Goal: Information Seeking & Learning: Learn about a topic

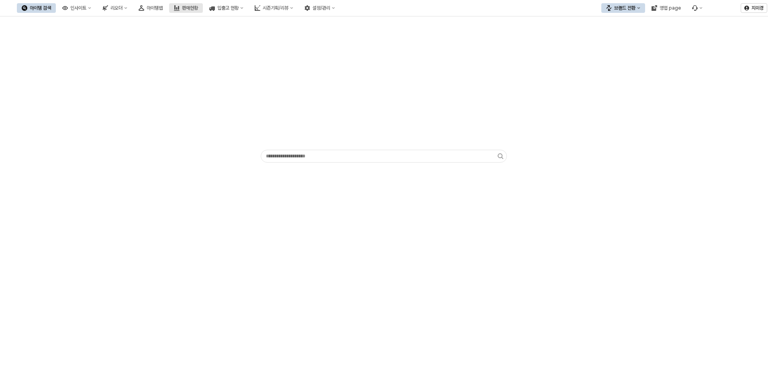
click at [198, 10] on div "판매현황" at bounding box center [190, 8] width 16 height 6
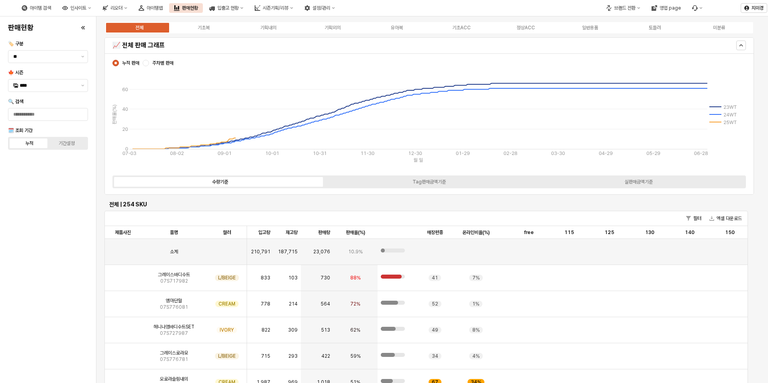
click at [399, 32] on div "전체 기초복 기획내의 기획외의 유아복 기초ACC 정상ACC 일반용품 토들러 미분류" at bounding box center [428, 27] width 649 height 13
click at [398, 29] on div "유아복" at bounding box center [397, 28] width 12 height 6
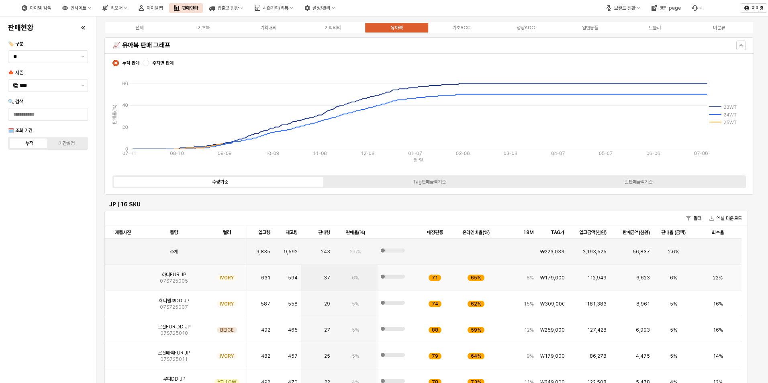
click at [123, 275] on img "App Frame" at bounding box center [123, 275] width 0 height 0
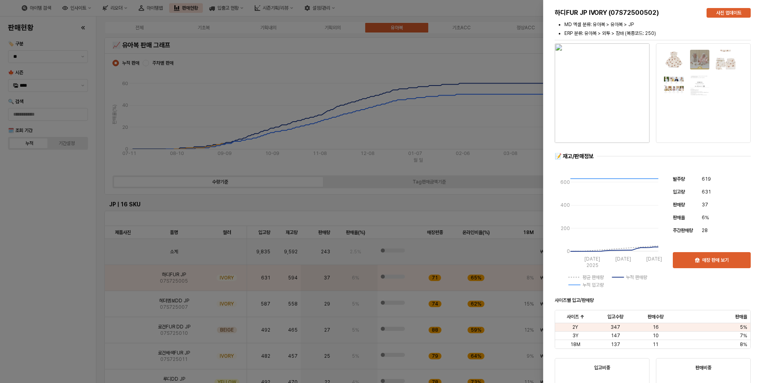
click at [90, 302] on div at bounding box center [384, 191] width 768 height 383
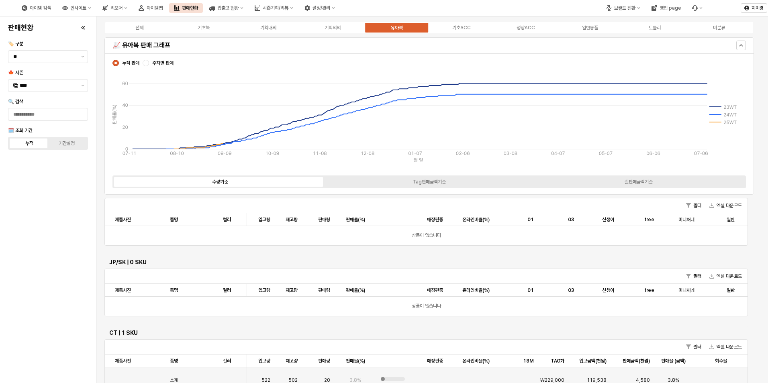
scroll to position [602, 0]
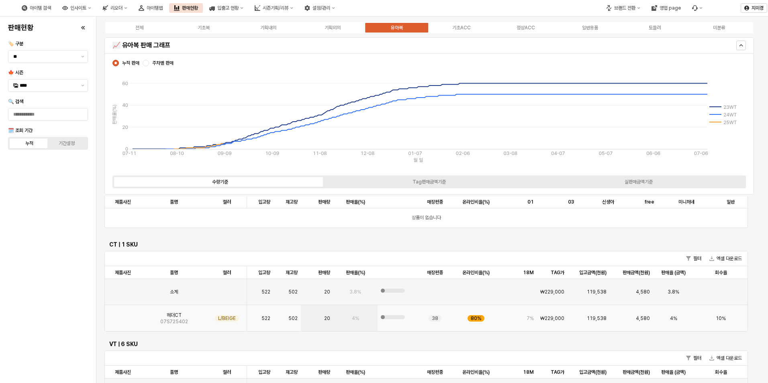
click at [110, 320] on div "App Frame" at bounding box center [123, 318] width 36 height 26
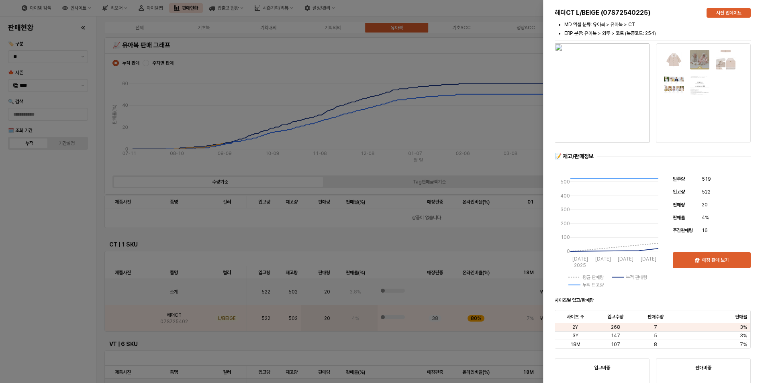
click at [67, 321] on div at bounding box center [384, 191] width 768 height 383
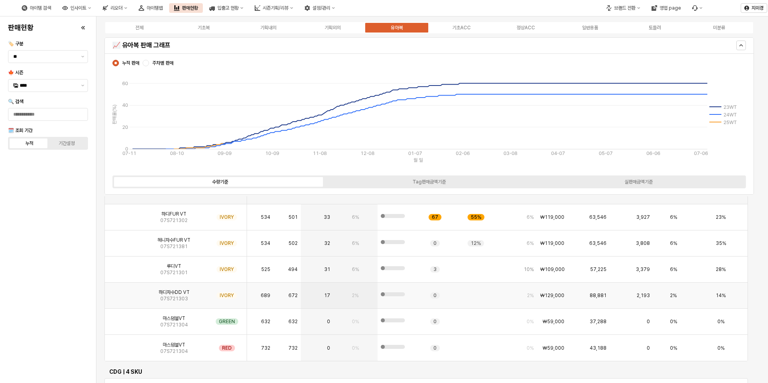
scroll to position [803, 0]
click at [123, 240] on img "App Frame" at bounding box center [123, 240] width 0 height 0
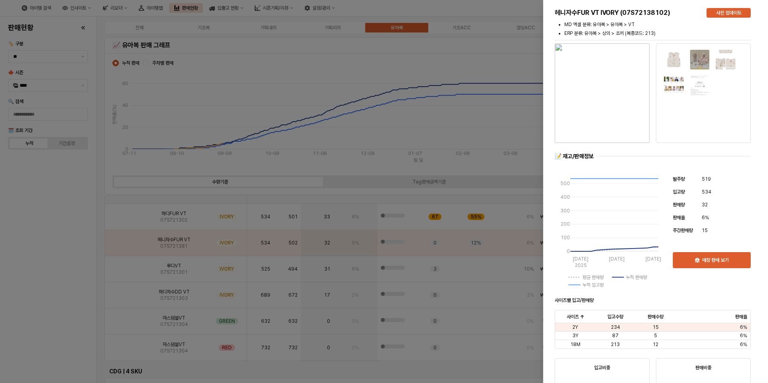
click at [50, 281] on div at bounding box center [384, 191] width 768 height 383
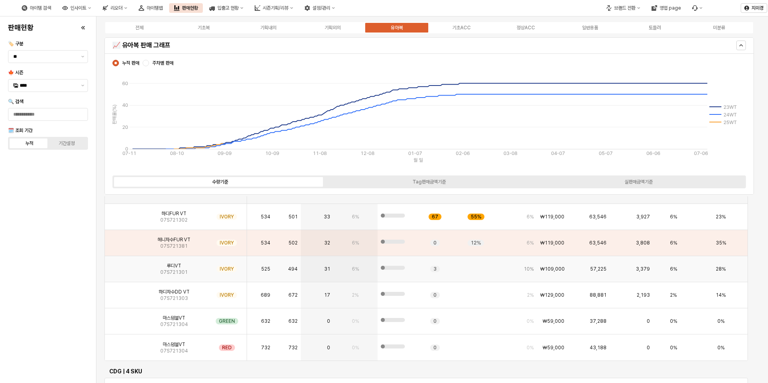
click at [123, 266] on img "App Frame" at bounding box center [123, 266] width 0 height 0
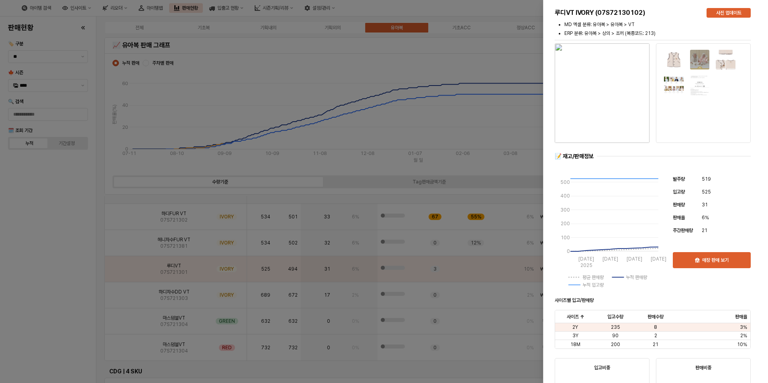
click at [69, 285] on div at bounding box center [384, 191] width 768 height 383
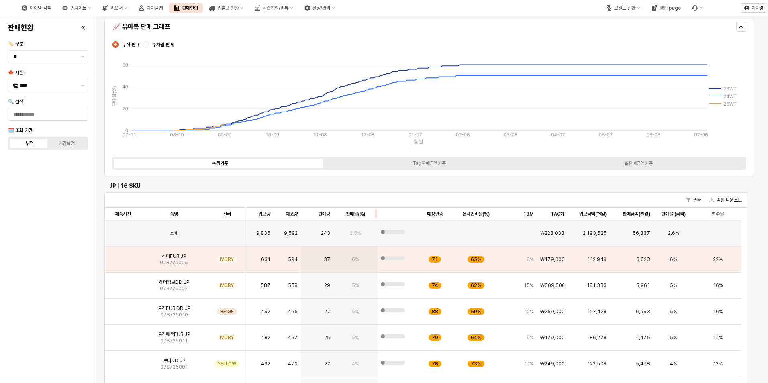
scroll to position [0, 0]
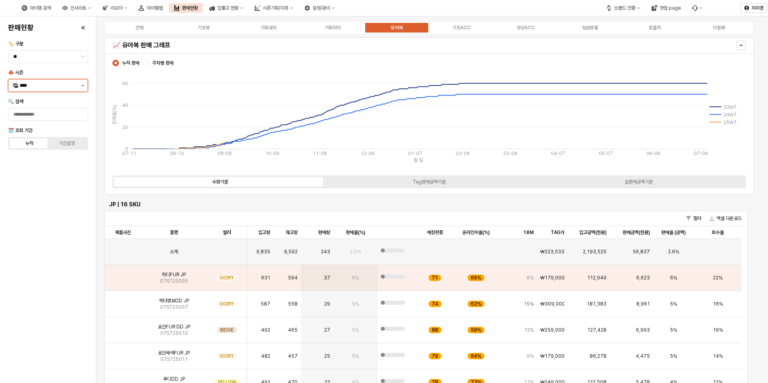
click at [81, 86] on button "제안 사항 표시" at bounding box center [83, 86] width 10 height 12
click at [40, 169] on div "25FA" at bounding box center [49, 170] width 58 height 6
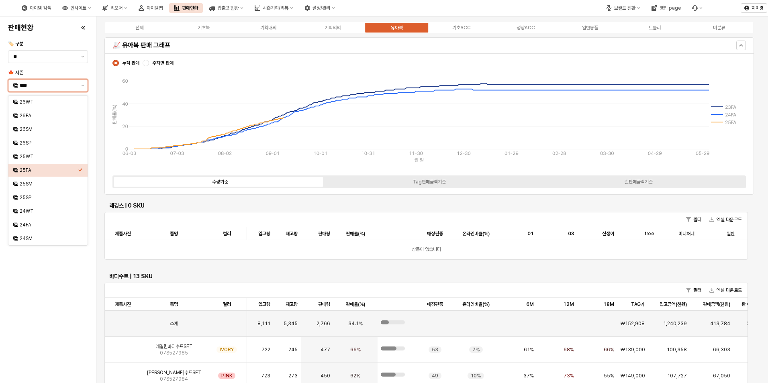
scroll to position [1365, 0]
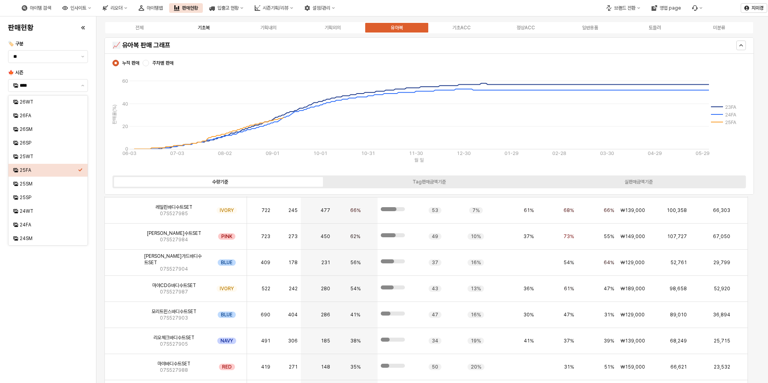
click at [201, 28] on div "기초복" at bounding box center [204, 28] width 12 height 6
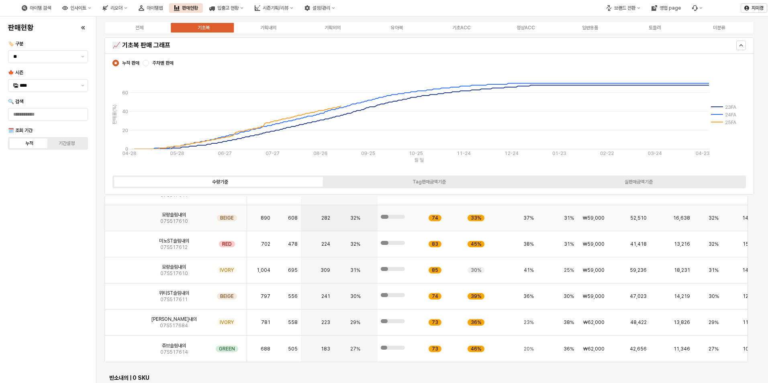
scroll to position [1616, 0]
click at [280, 30] on label "기획내의" at bounding box center [268, 27] width 64 height 7
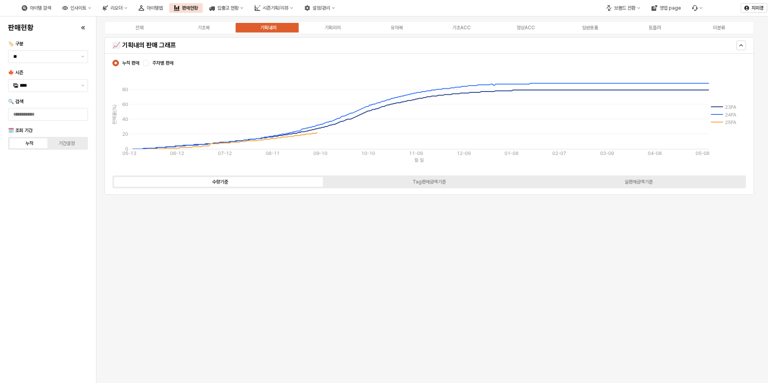
scroll to position [0, 0]
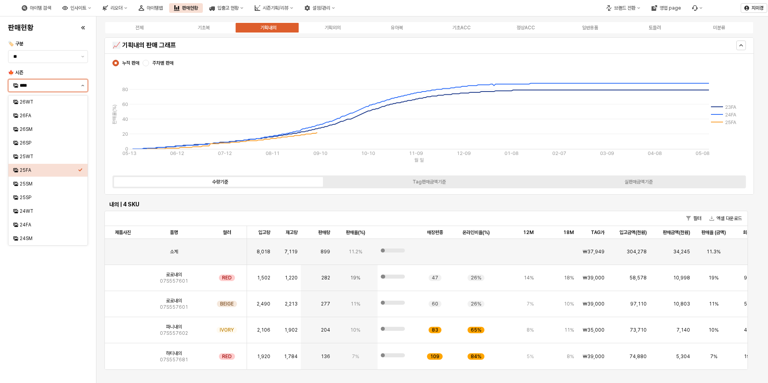
click at [83, 84] on button "제안 사항 표시" at bounding box center [83, 86] width 10 height 12
click at [53, 158] on div "25WT" at bounding box center [49, 156] width 58 height 6
type input "****"
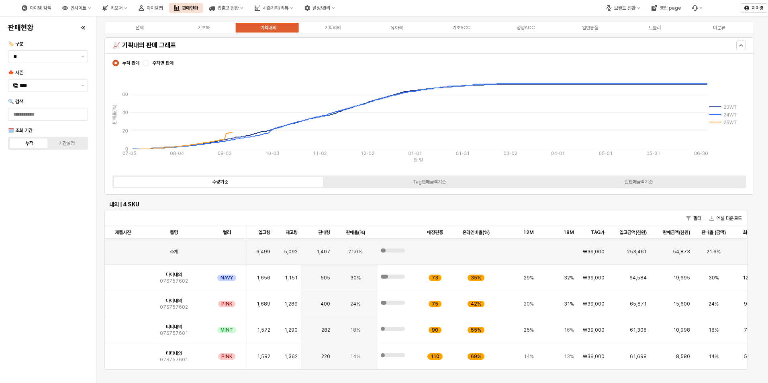
click at [342, 31] on div "전체 기초복 기획내의 기획외의 유아복 기초ACC 정상ACC 일반용품 토들러 미분류" at bounding box center [428, 27] width 649 height 13
click at [336, 28] on div "기획외의" at bounding box center [332, 28] width 16 height 6
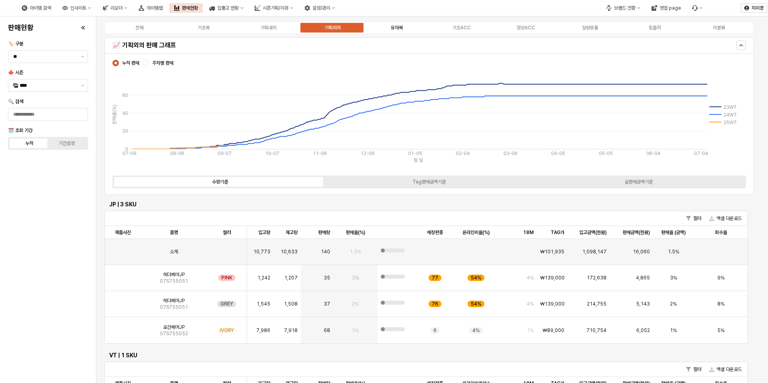
click at [404, 31] on label "유아복" at bounding box center [397, 27] width 64 height 7
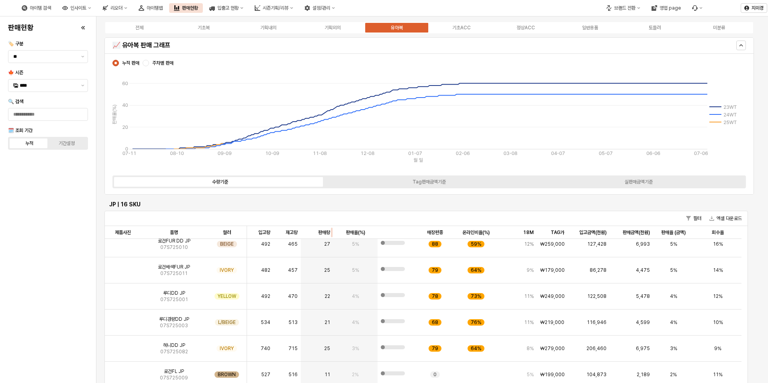
scroll to position [89, 0]
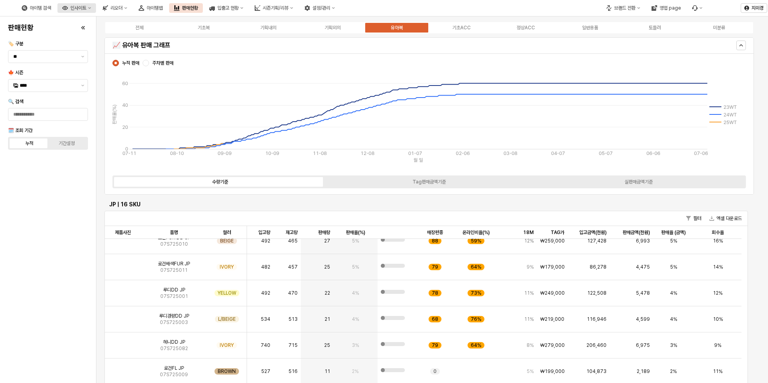
click at [86, 7] on div "인사이트" at bounding box center [78, 8] width 16 height 6
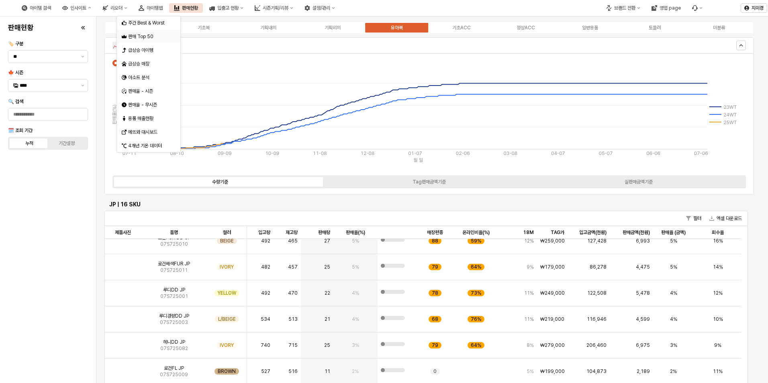
click at [136, 38] on div "판매 Top 50" at bounding box center [149, 36] width 43 height 6
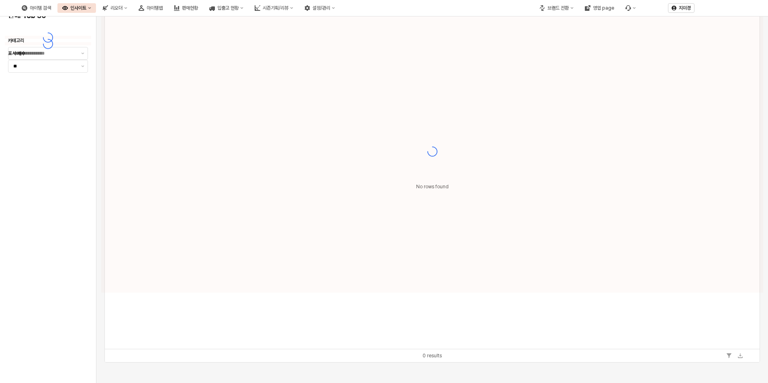
type input "**"
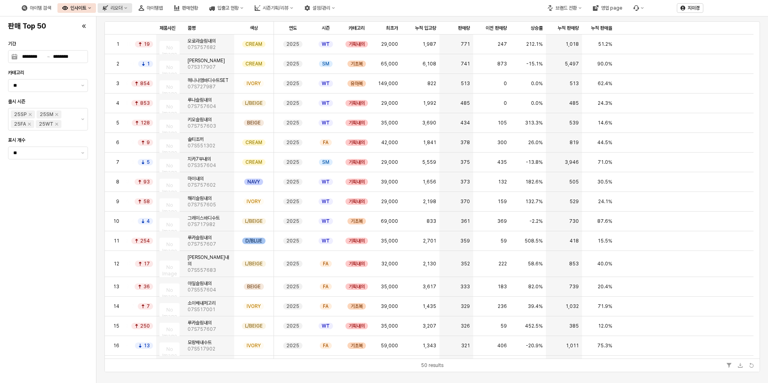
click at [132, 9] on button "리오더" at bounding box center [115, 8] width 35 height 10
click at [198, 7] on div "판매현황" at bounding box center [190, 8] width 16 height 6
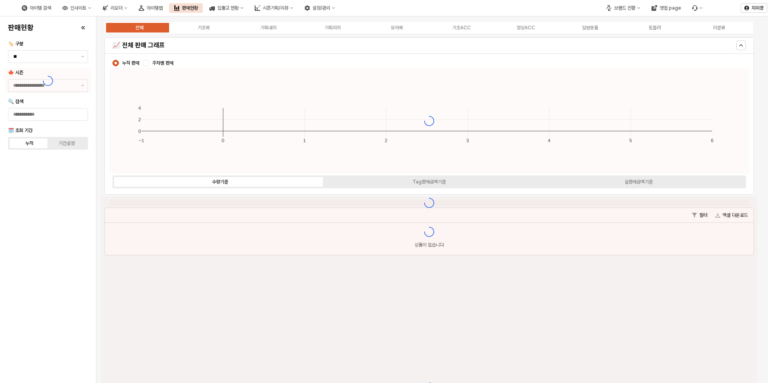
type input "****"
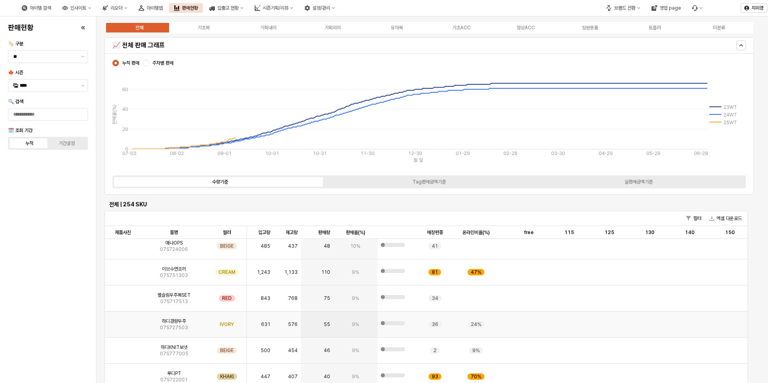
scroll to position [2489, 0]
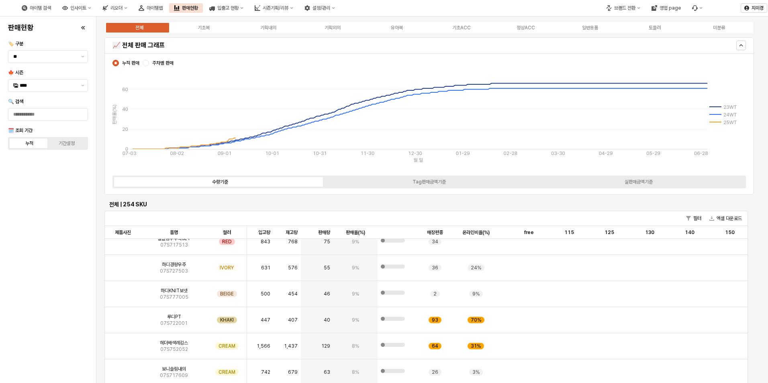
click at [55, 224] on div "판매현황 🏷️ 구분 ** 🍁 시즌 **** 🔍 검색 🗓️ 조회 기간 누적 기간설정" at bounding box center [48, 200] width 86 height 360
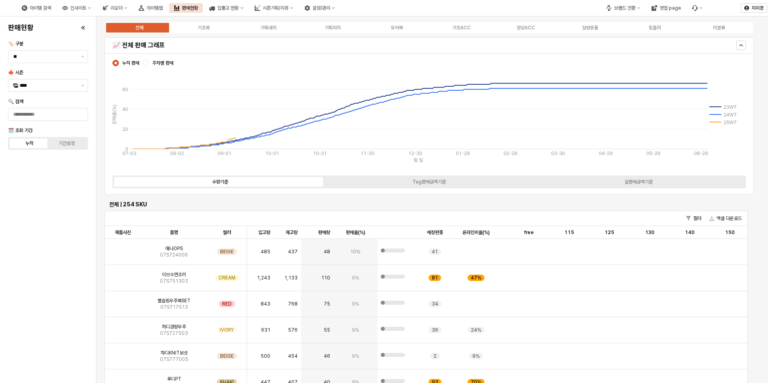
scroll to position [2369, 0]
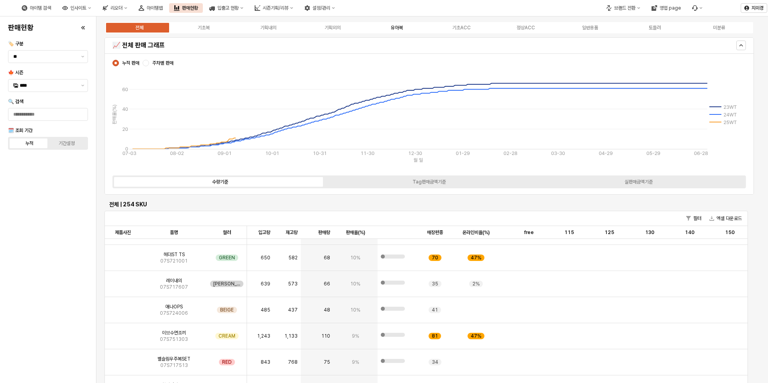
click at [402, 27] on div "유아복" at bounding box center [397, 28] width 12 height 6
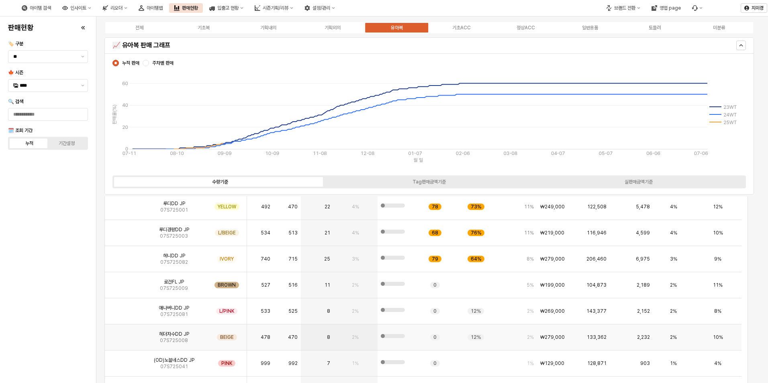
scroll to position [120, 0]
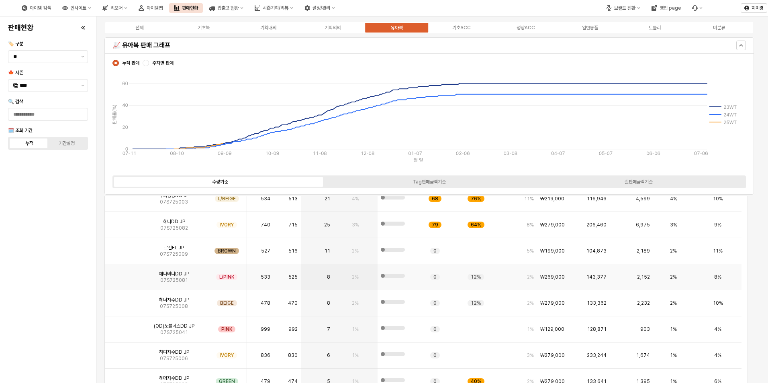
click at [123, 274] on img "App Frame" at bounding box center [123, 274] width 0 height 0
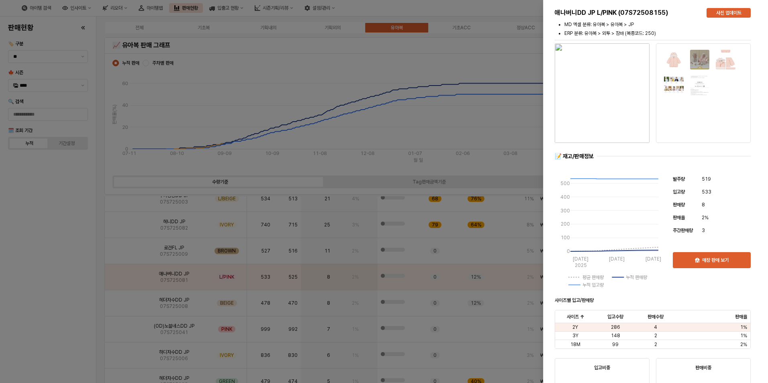
click at [62, 284] on div at bounding box center [384, 191] width 768 height 383
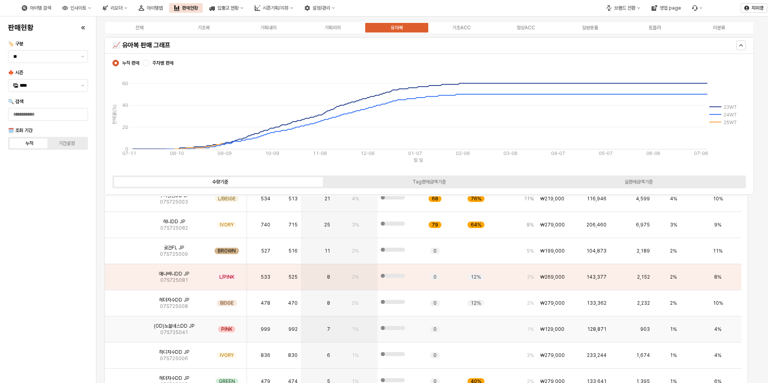
click at [123, 326] on img "App Frame" at bounding box center [123, 326] width 0 height 0
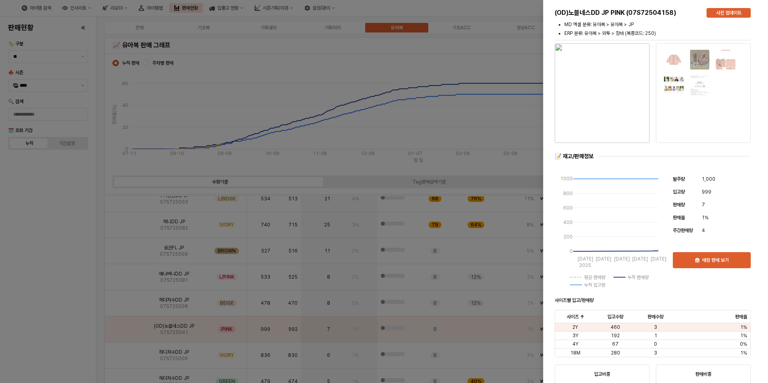
click at [56, 292] on div at bounding box center [384, 191] width 768 height 383
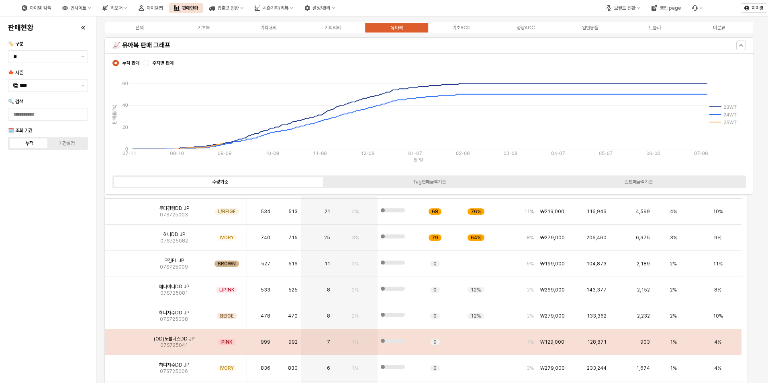
scroll to position [161, 0]
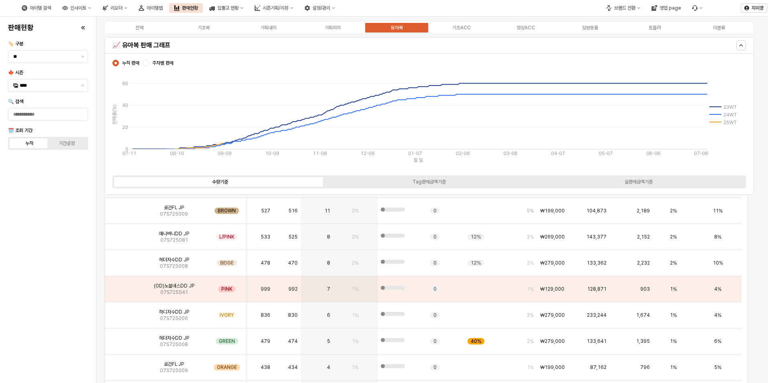
click at [70, 287] on div "판매현황 🏷️ 구분 ** 🍁 시즌 **** 🔍 검색 🗓️ 조회 기간 누적 기간설정" at bounding box center [48, 200] width 86 height 360
click at [29, 293] on div "판매현황 🏷️ 구분 ** 🍁 시즌 **** 🔍 검색 🗓️ 조회 기간 누적 기간설정" at bounding box center [48, 200] width 86 height 360
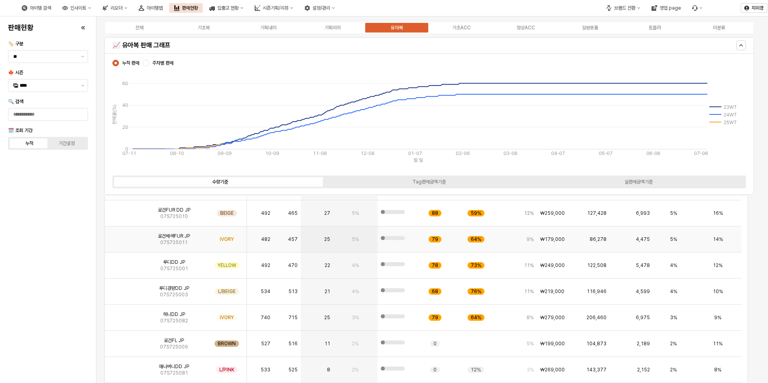
scroll to position [40, 0]
